Goal: Find specific page/section

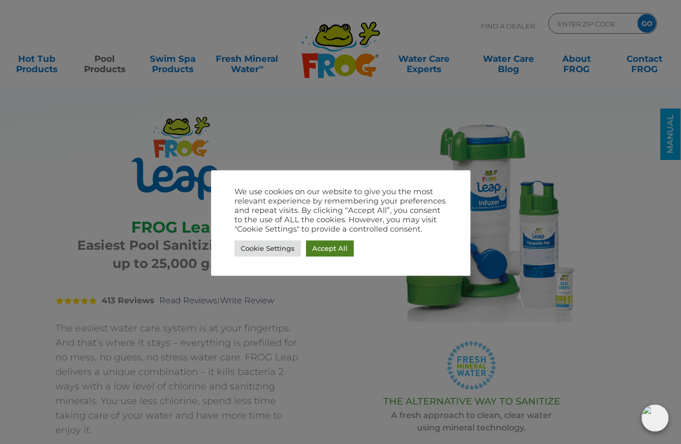
click at [320, 249] on link "Accept All" at bounding box center [330, 248] width 48 height 16
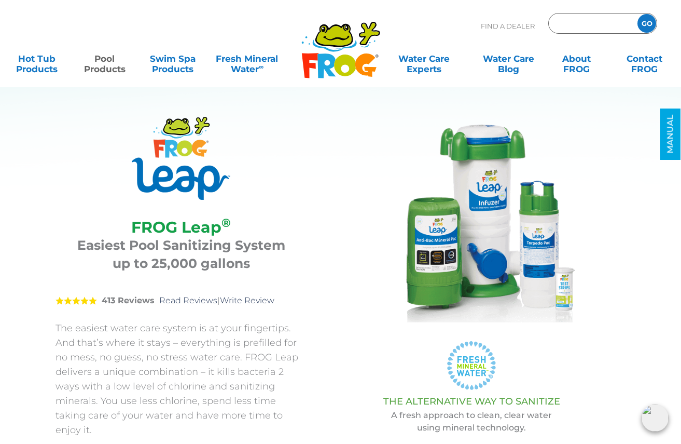
click at [574, 27] on input "Zip Code Form" at bounding box center [592, 23] width 70 height 15
type input "sunda"
click at [647, 23] on input "GO" at bounding box center [647, 23] width 19 height 19
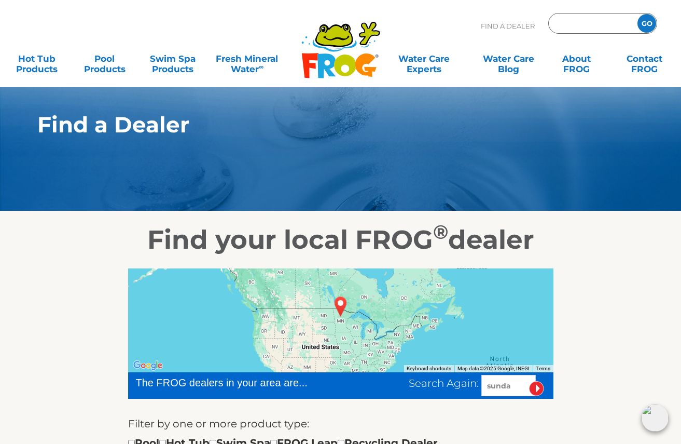
click at [578, 24] on input "Zip Code Form" at bounding box center [592, 23] width 70 height 15
